Goal: Find contact information: Find contact information

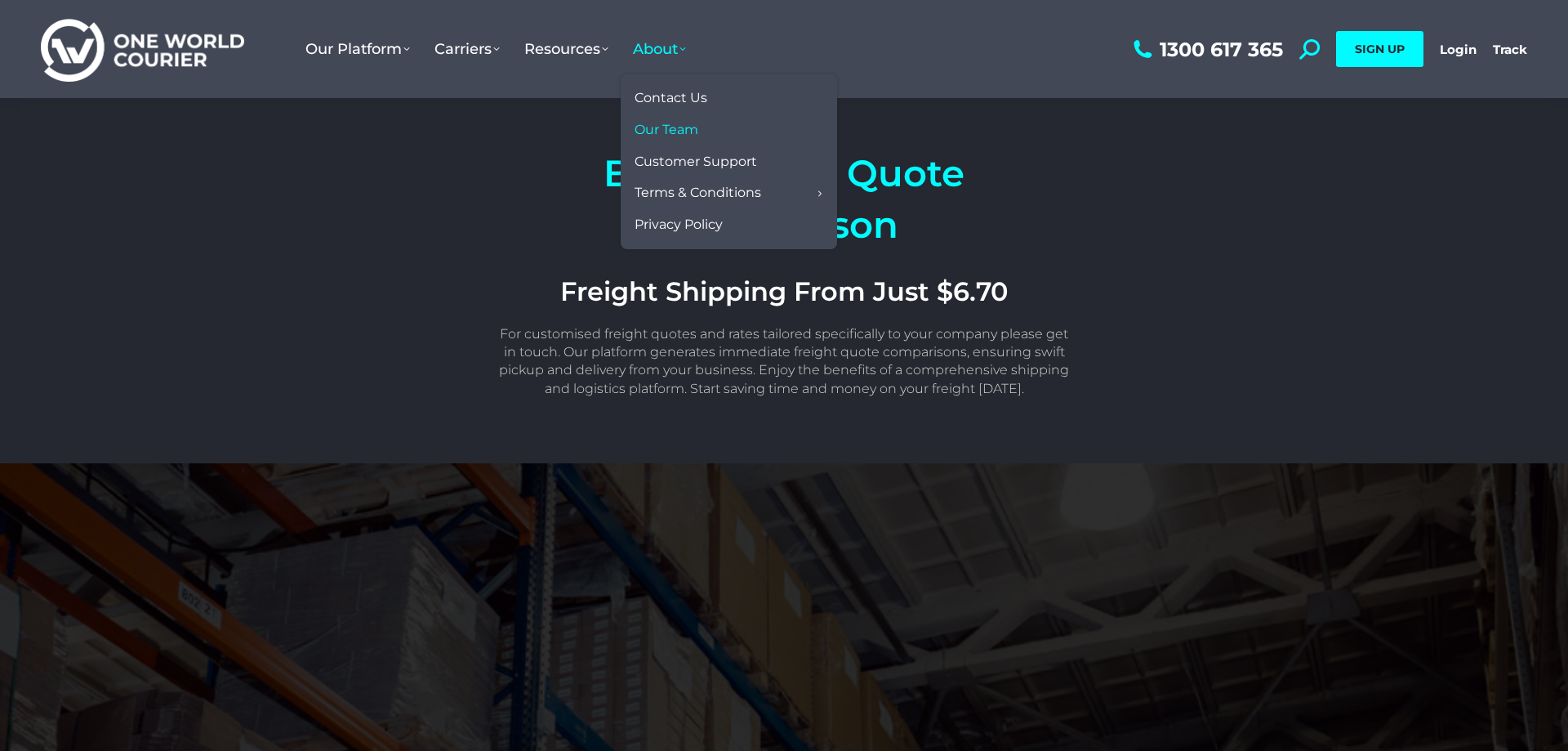
click at [660, 135] on span "Our Team" at bounding box center [666, 130] width 64 height 17
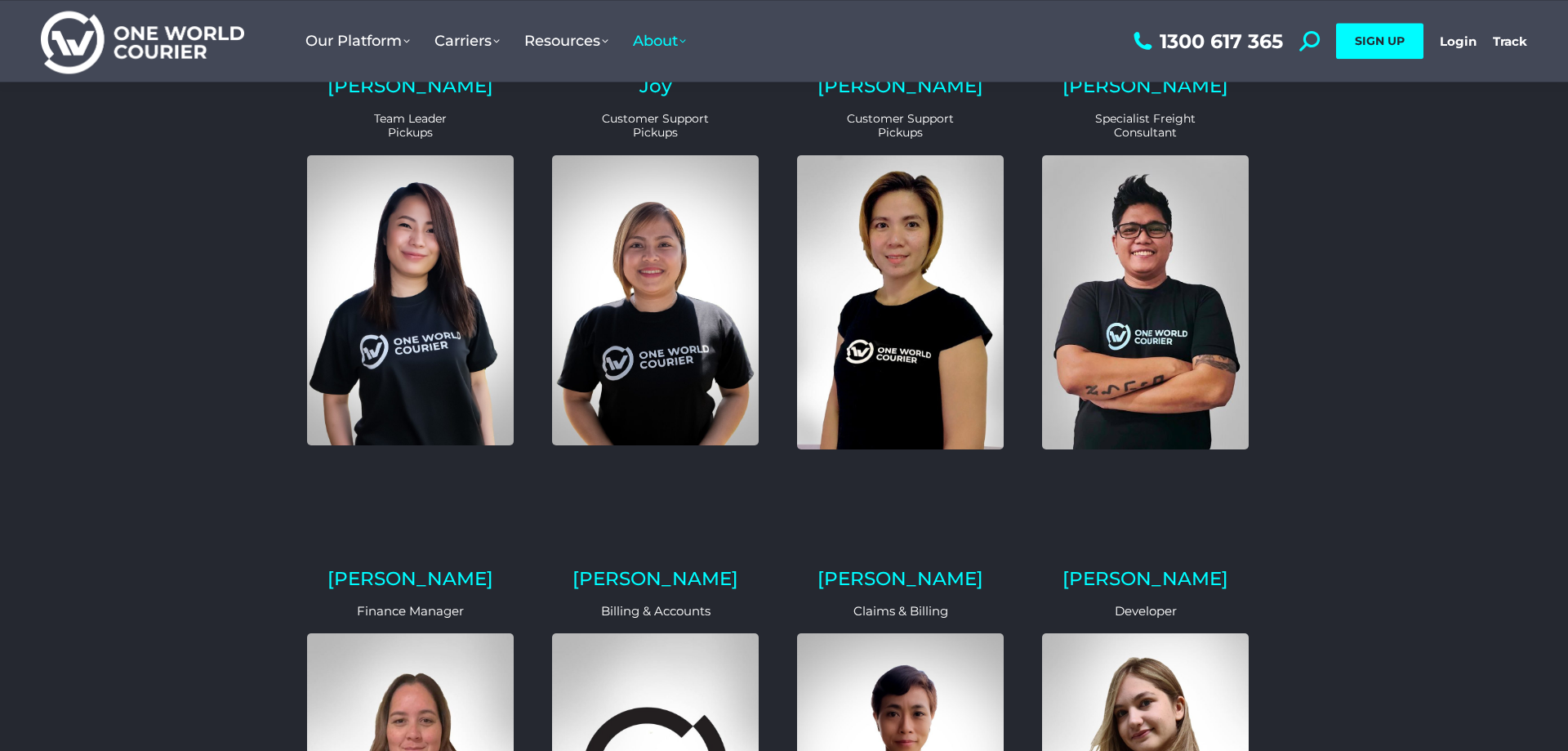
scroll to position [167, 0]
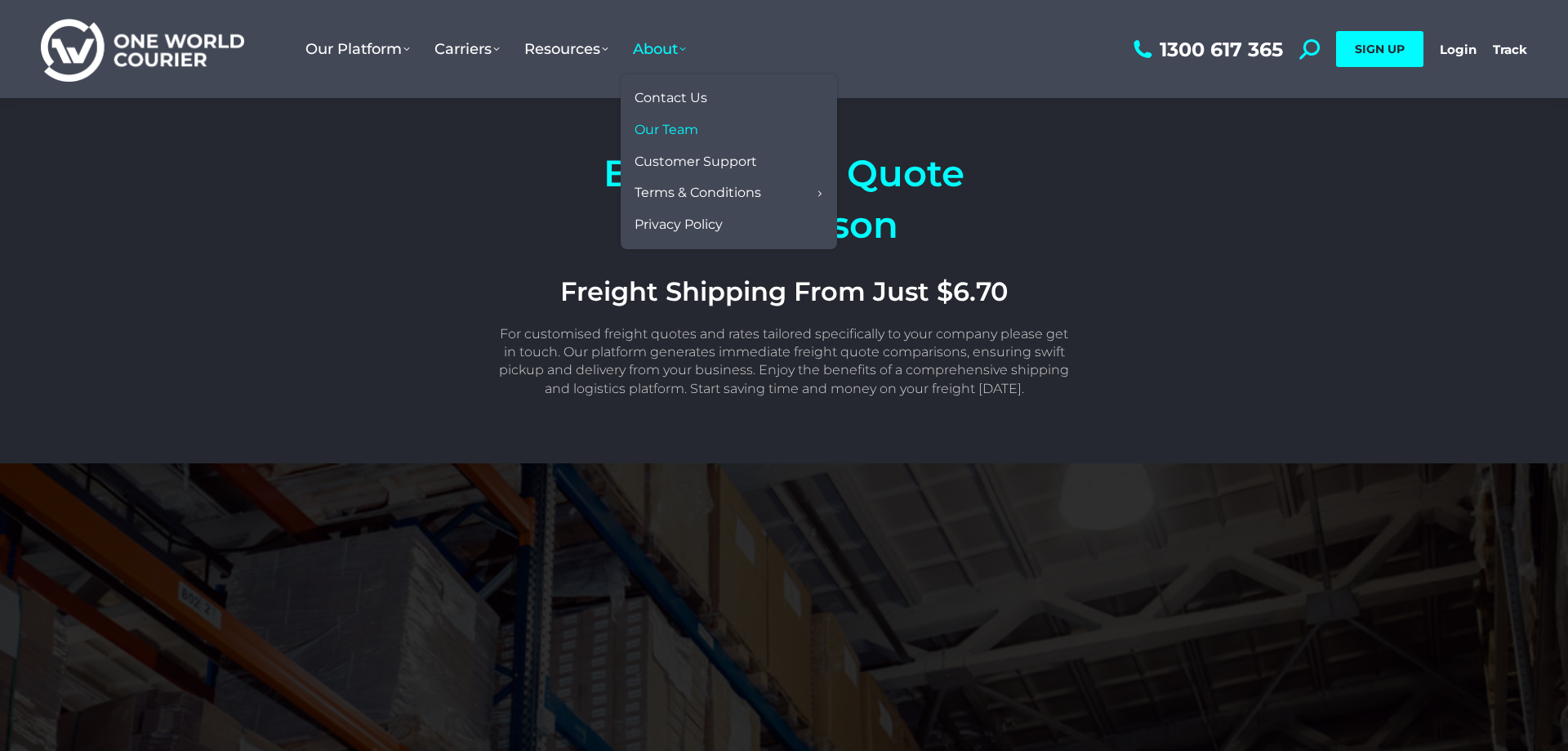
click at [672, 129] on span "Our Team" at bounding box center [666, 130] width 64 height 17
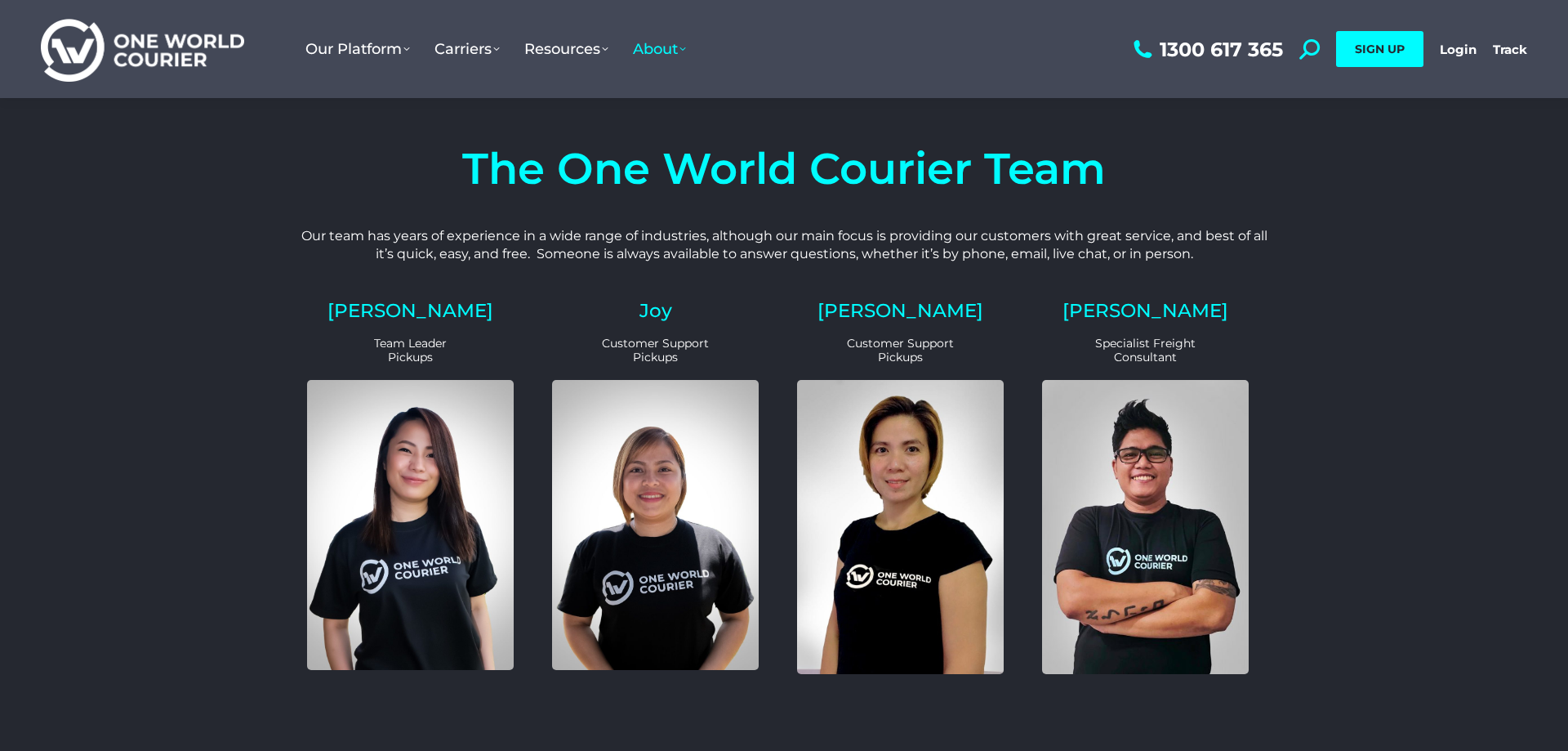
click at [1102, 327] on div "Eric Specialist Freight Consultant" at bounding box center [1145, 495] width 232 height 415
drag, startPoint x: 375, startPoint y: 301, endPoint x: 936, endPoint y: 357, distance: 563.8
click at [936, 357] on div "Cristina Team Leader Pickups Joy Customer Support Pickups Laurice Customer Supp…" at bounding box center [784, 495] width 980 height 415
click at [1015, 340] on div "Laurice Customer Support Pickups" at bounding box center [900, 495] width 232 height 415
click at [429, 351] on p "Team Leader Pickups" at bounding box center [410, 350] width 206 height 28
